Goal: Entertainment & Leisure: Consume media (video, audio)

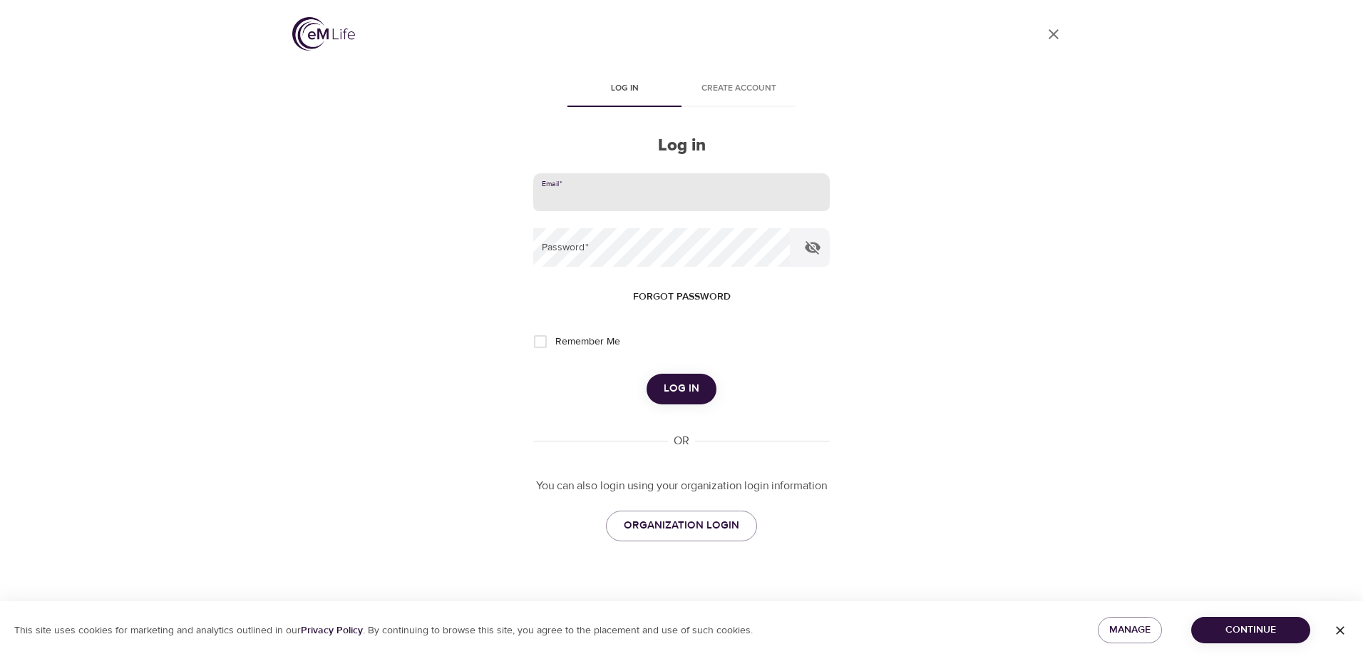
click at [634, 190] on input "email" at bounding box center [681, 192] width 297 height 38
type input "[EMAIL_ADDRESS][DOMAIN_NAME]"
click at [667, 393] on span "Log in" at bounding box center [682, 388] width 36 height 19
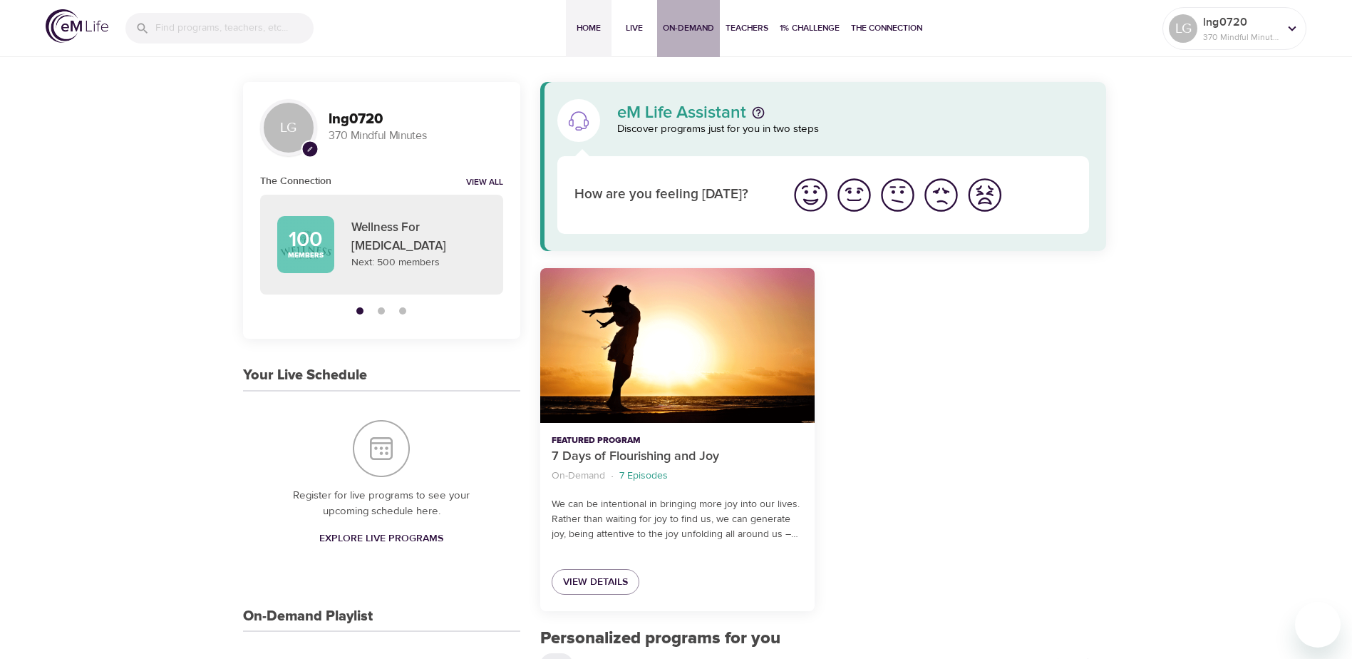
click at [682, 28] on span "On-Demand" at bounding box center [688, 28] width 51 height 15
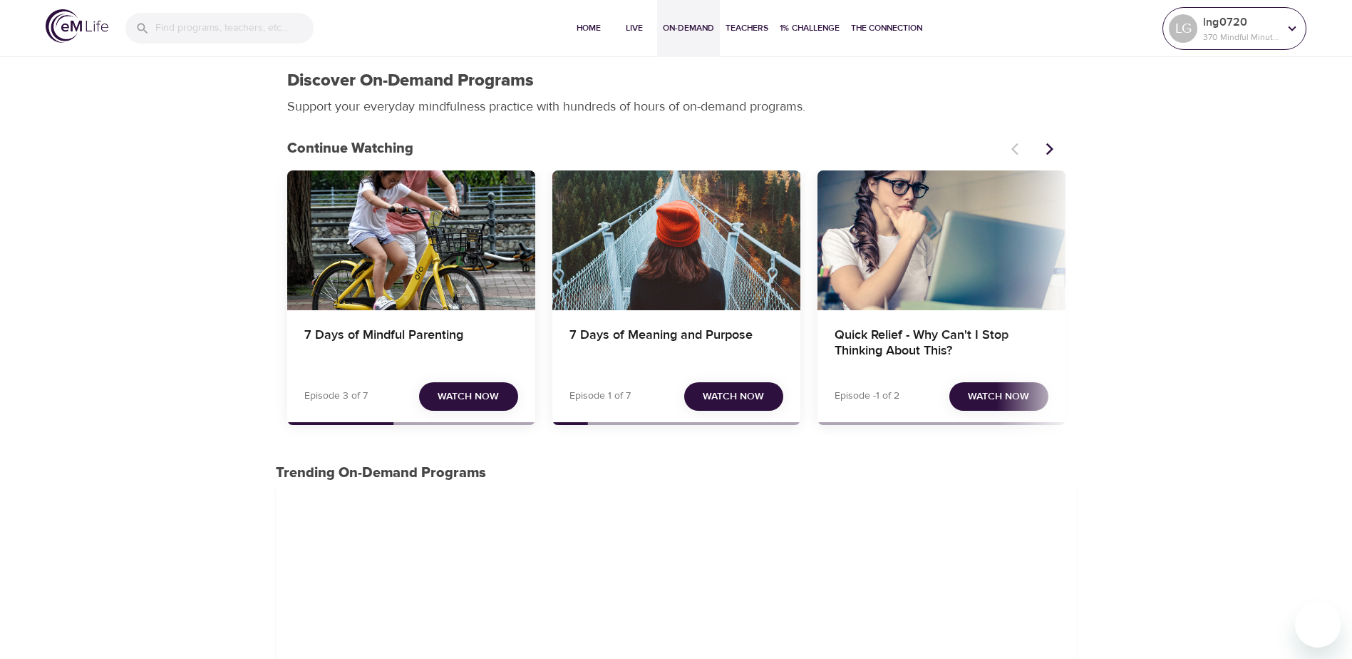
click at [1266, 19] on p "lng0720" at bounding box center [1241, 22] width 76 height 17
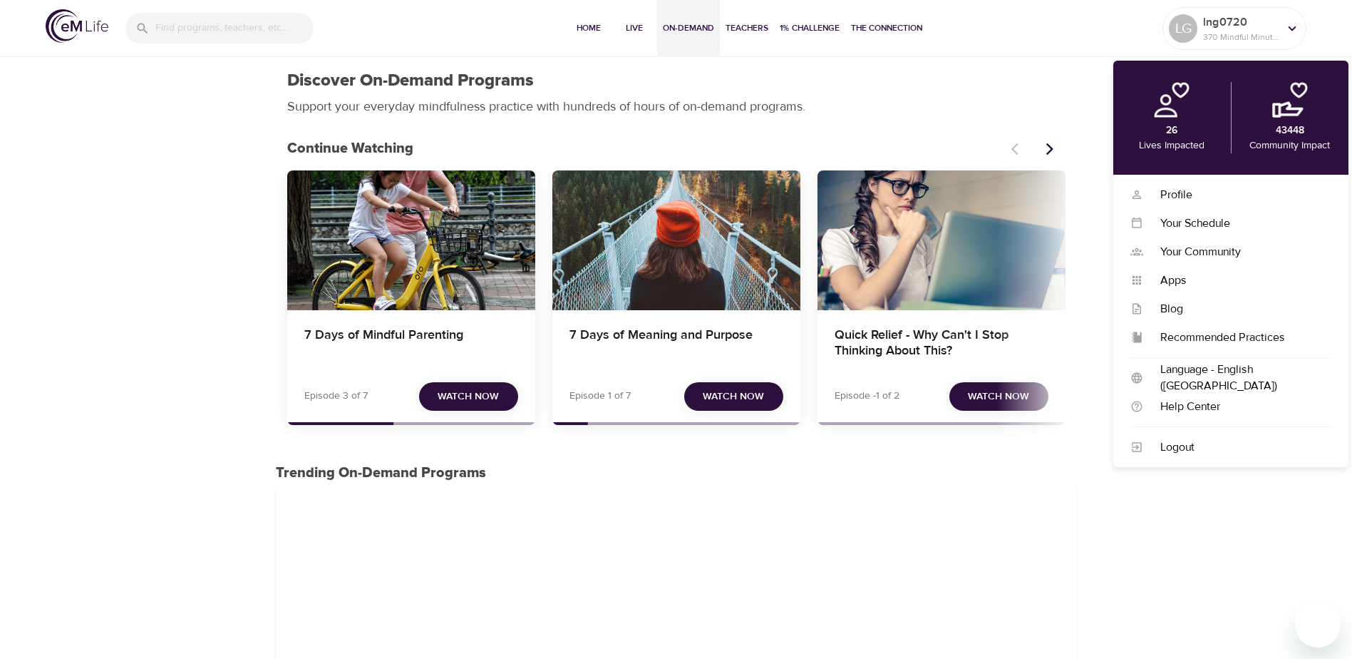
click at [997, 52] on div "Home Live On-Demand Teachers 1% Challenge The Connection" at bounding box center [747, 28] width 832 height 57
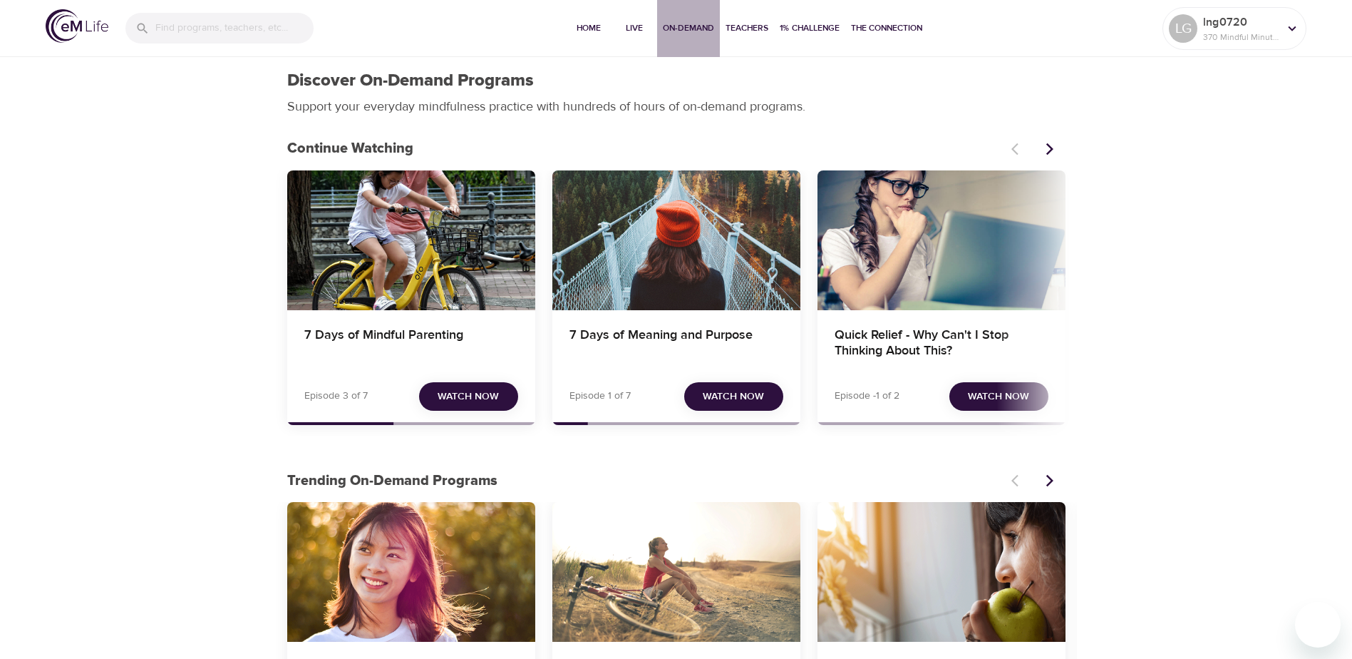
click at [699, 30] on span "On-Demand" at bounding box center [688, 28] width 51 height 15
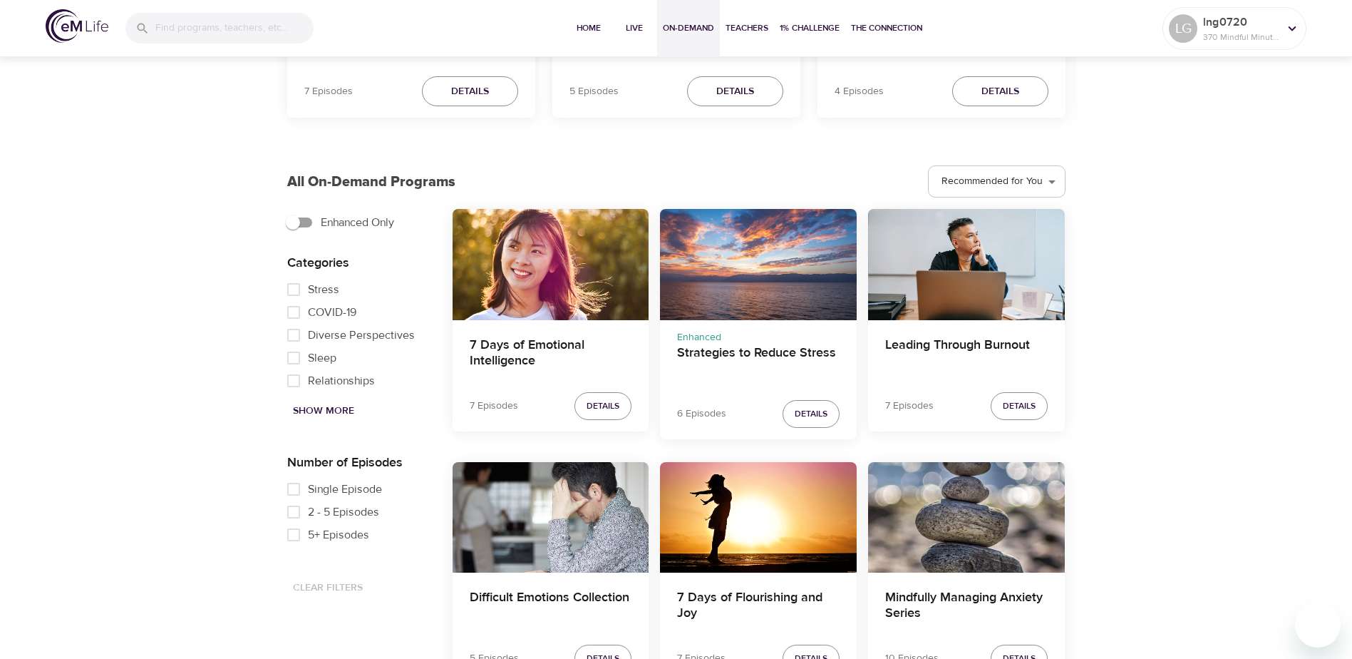
scroll to position [642, 0]
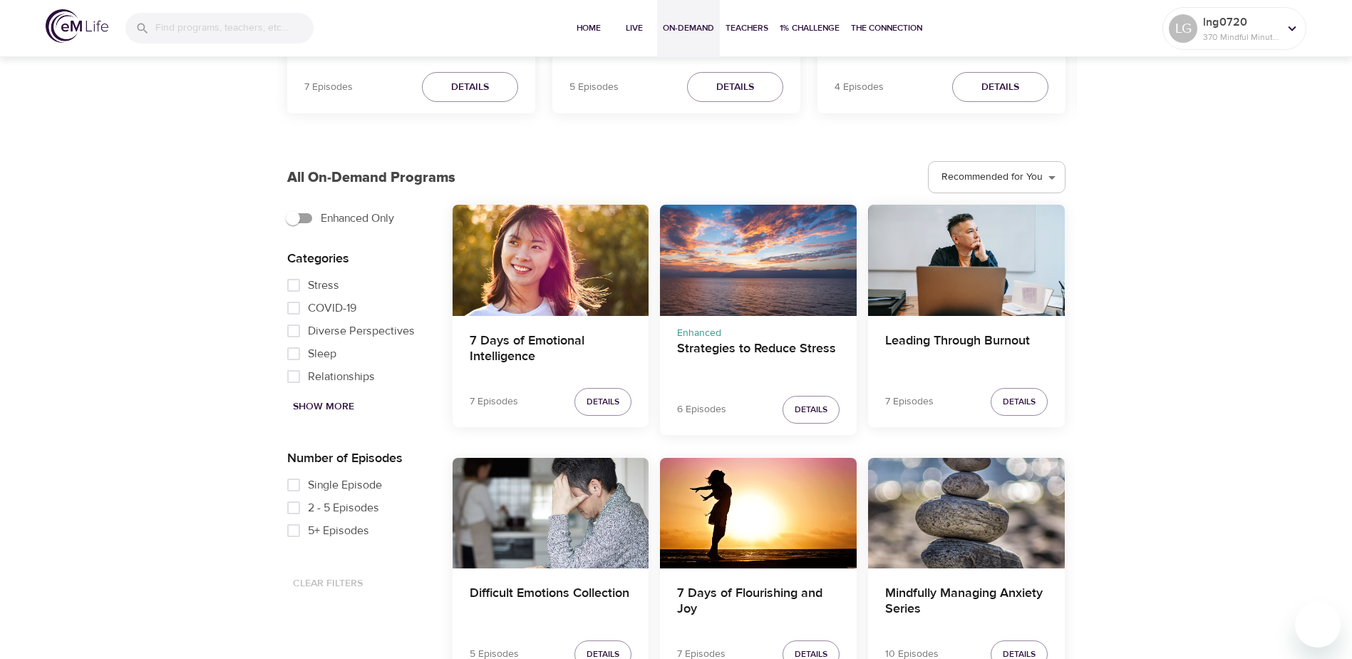
click at [343, 403] on span "Show More" at bounding box center [323, 407] width 61 height 18
click at [295, 307] on input "Stress" at bounding box center [293, 299] width 29 height 23
checkbox input "true"
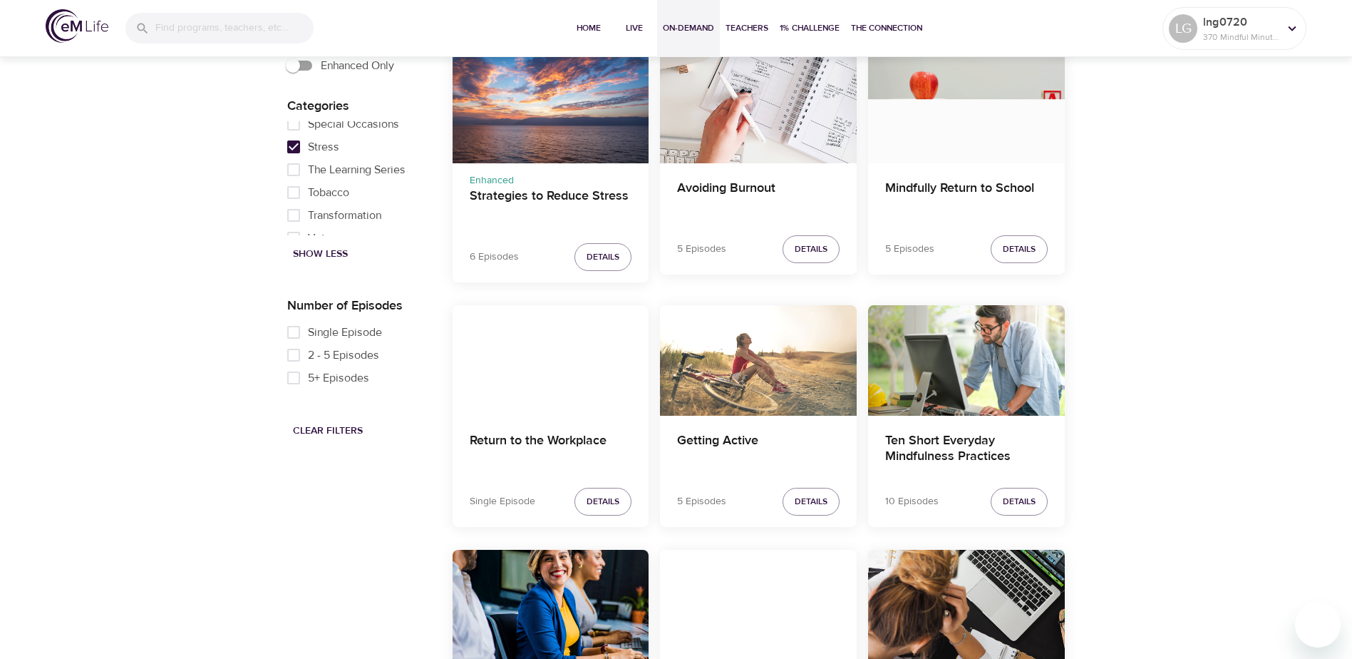
scroll to position [855, 0]
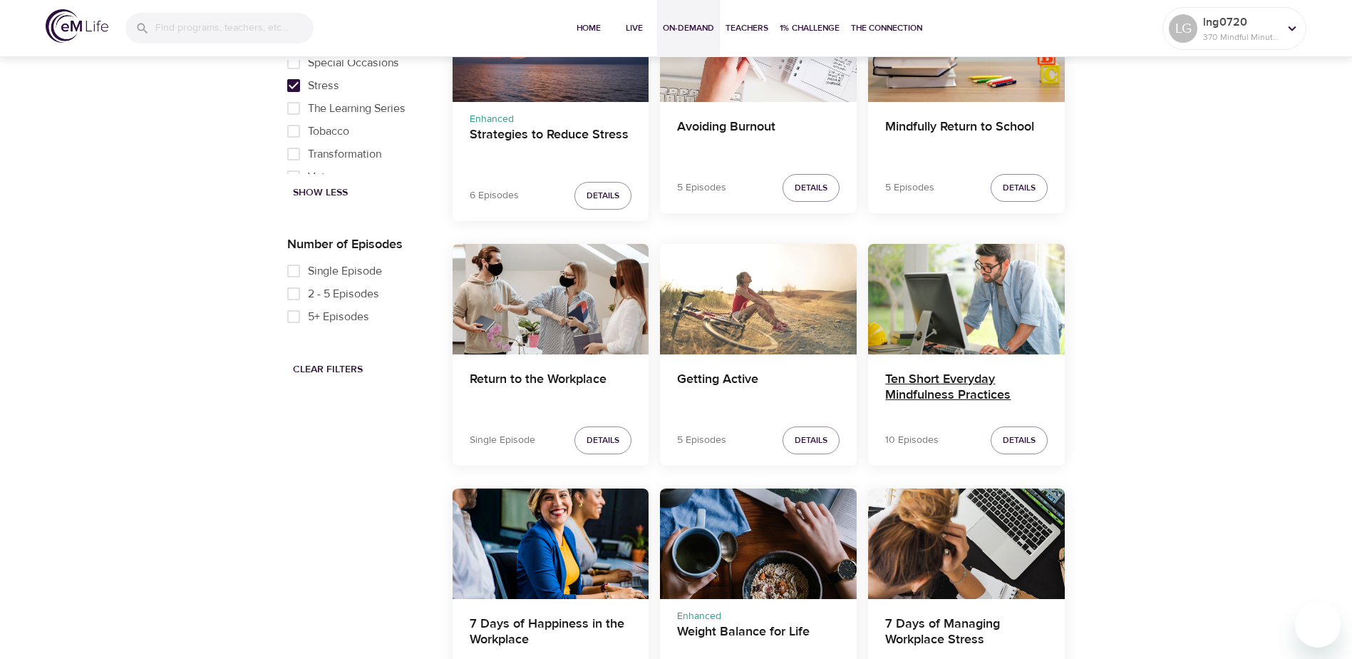
click at [969, 389] on h4 "Ten Short Everyday Mindfulness Practices" at bounding box center [966, 388] width 163 height 34
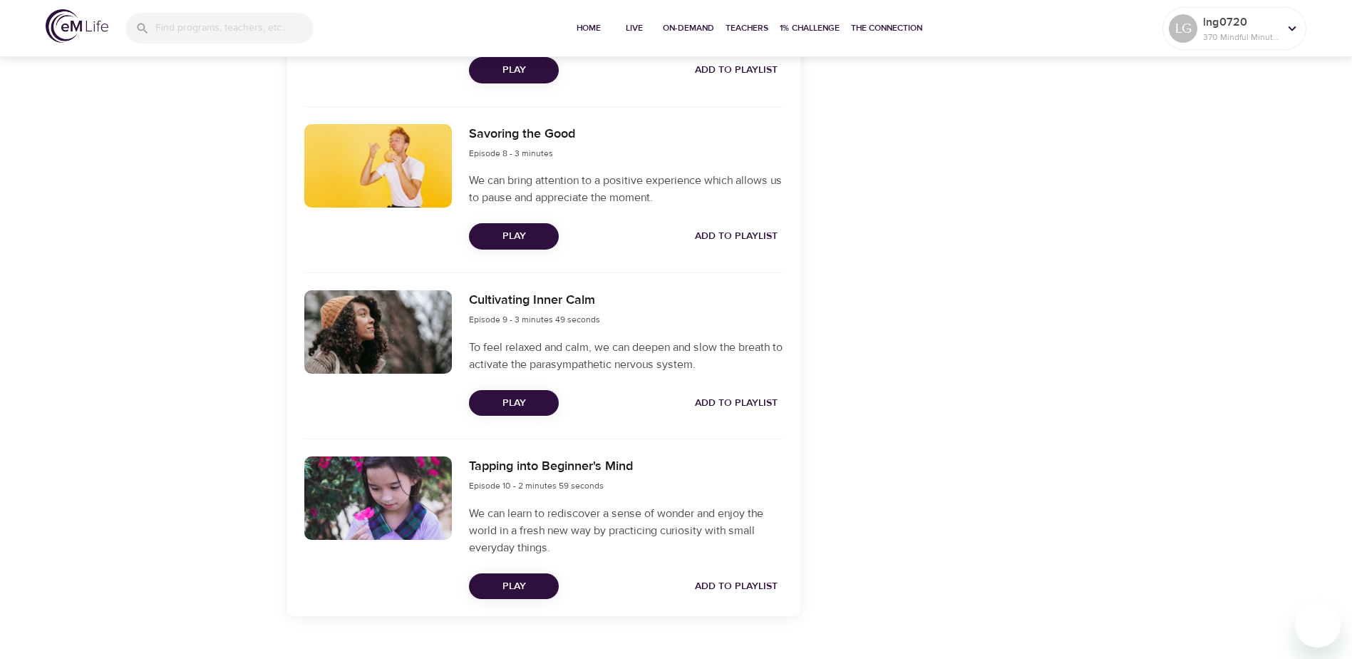
scroll to position [1768, 0]
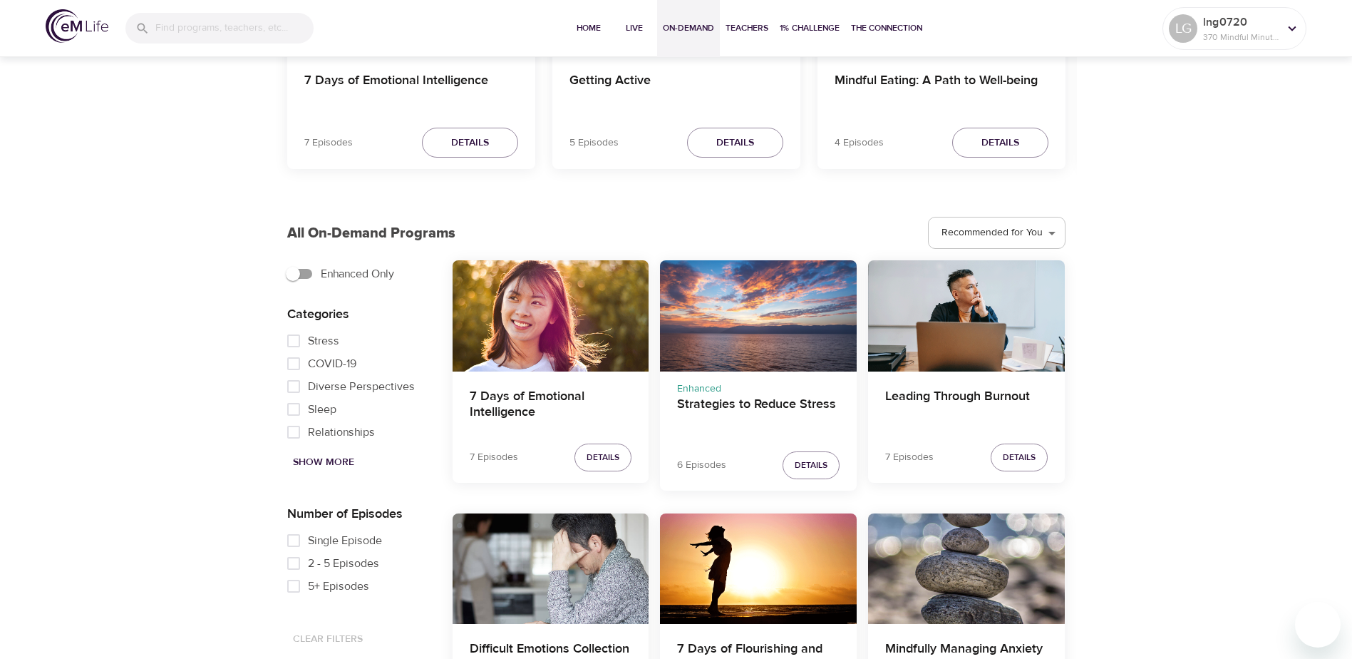
scroll to position [642, 0]
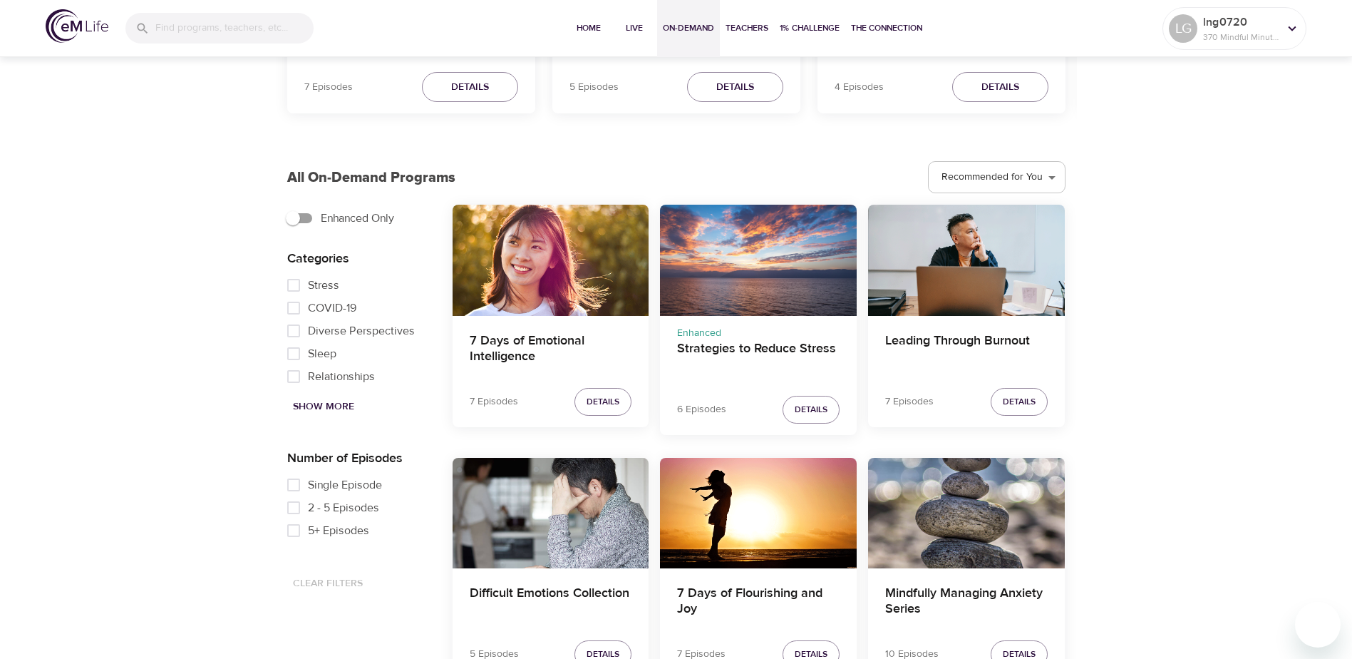
click at [318, 410] on span "Show More" at bounding box center [323, 407] width 61 height 18
click at [319, 308] on span "Stress" at bounding box center [323, 299] width 31 height 17
click at [308, 310] on input "Stress" at bounding box center [293, 299] width 29 height 23
checkbox input "true"
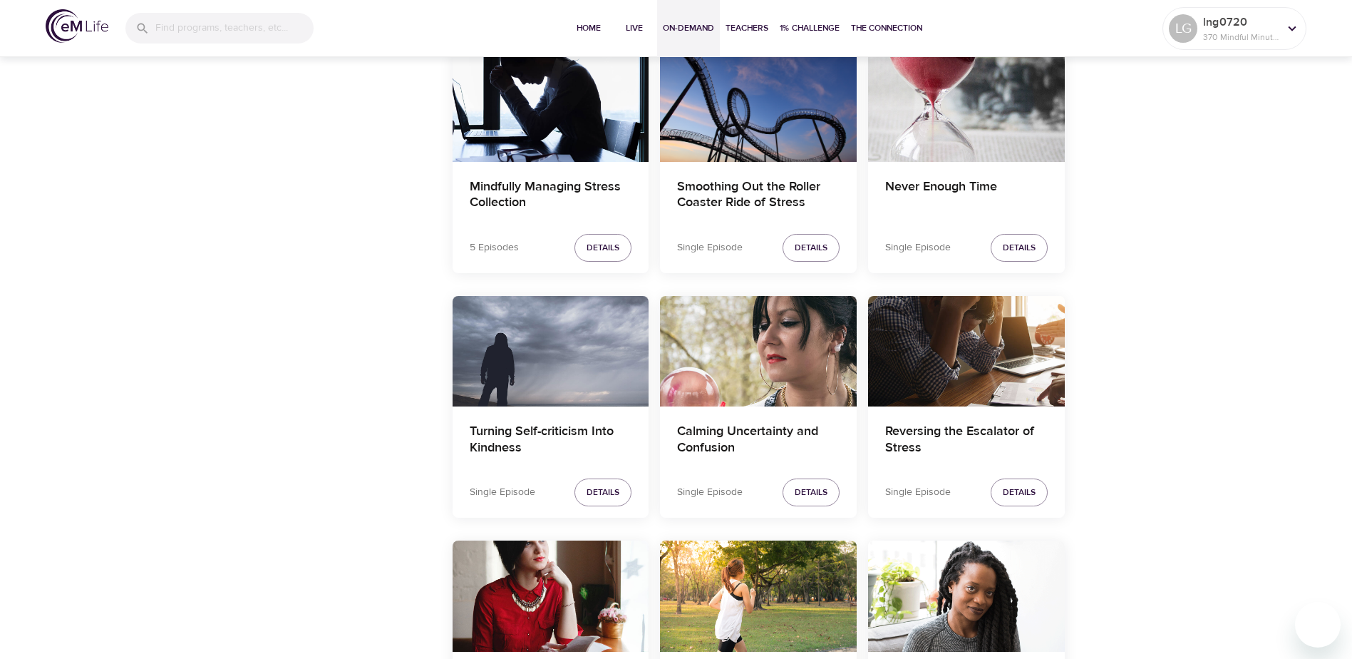
scroll to position [1519, 0]
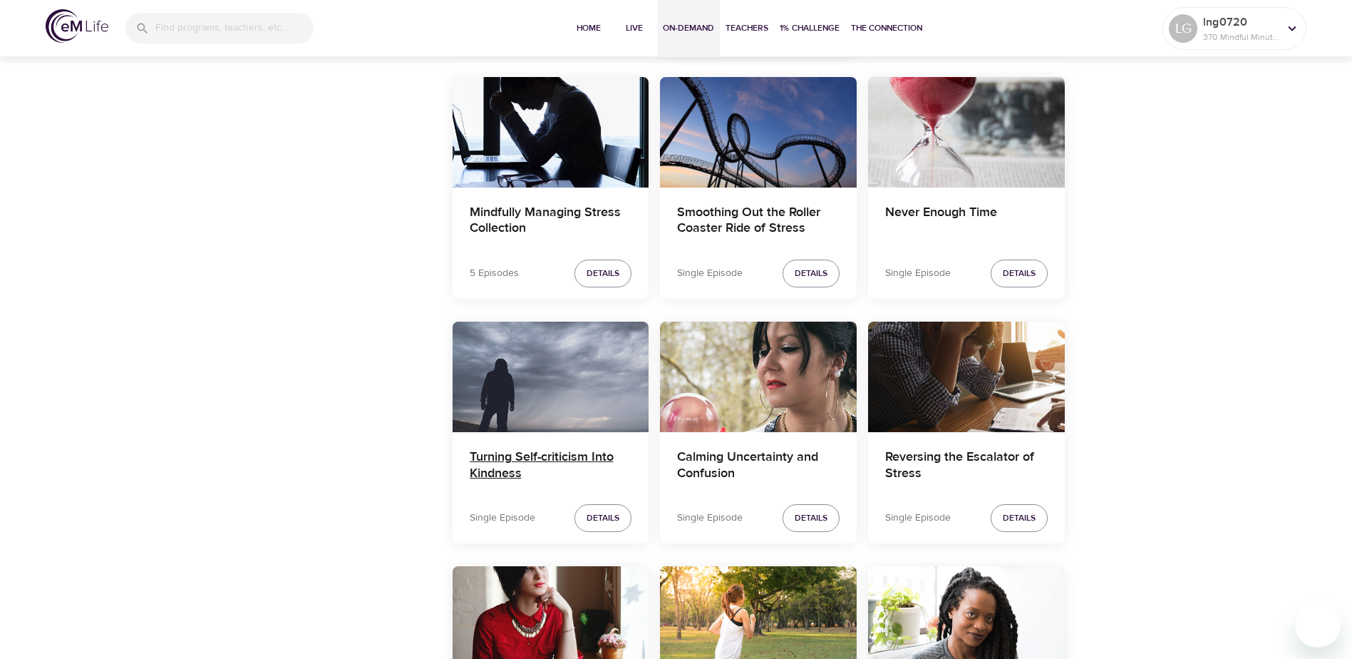
click at [528, 458] on h4 "Turning Self-criticism Into Kindness" at bounding box center [551, 466] width 163 height 34
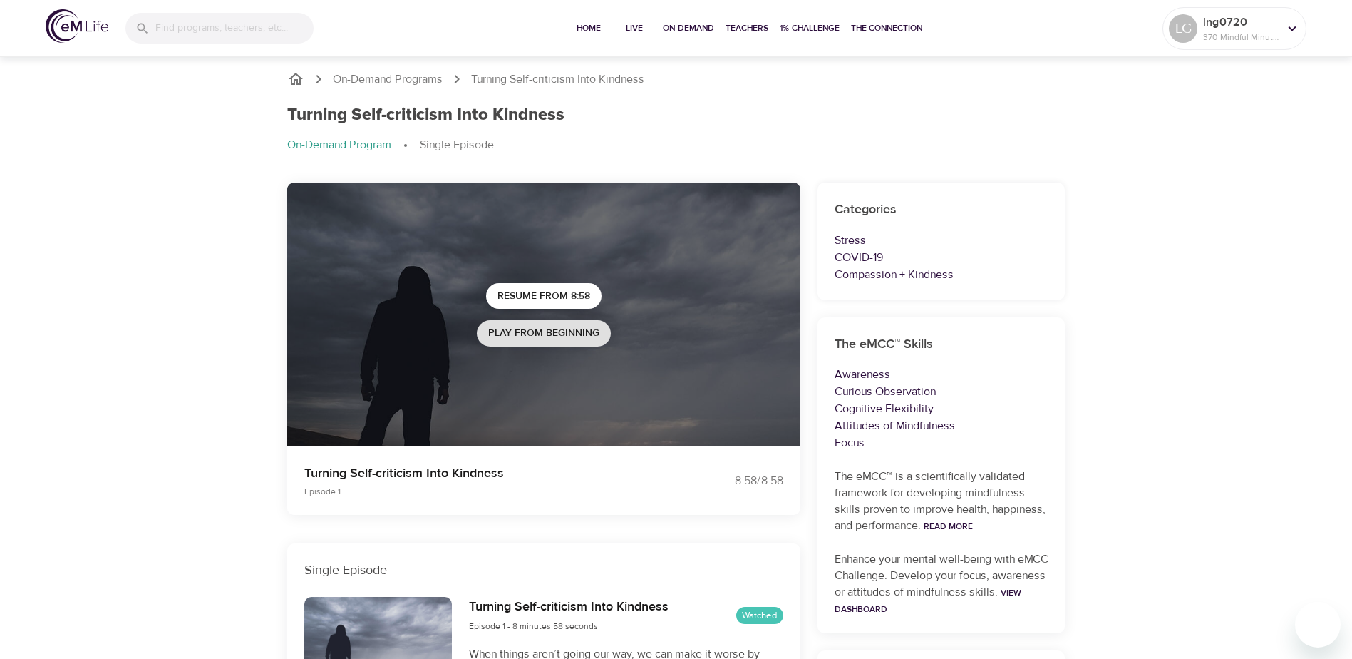
click at [530, 330] on span "Play from beginning" at bounding box center [543, 333] width 111 height 18
